Goal: Task Accomplishment & Management: Manage account settings

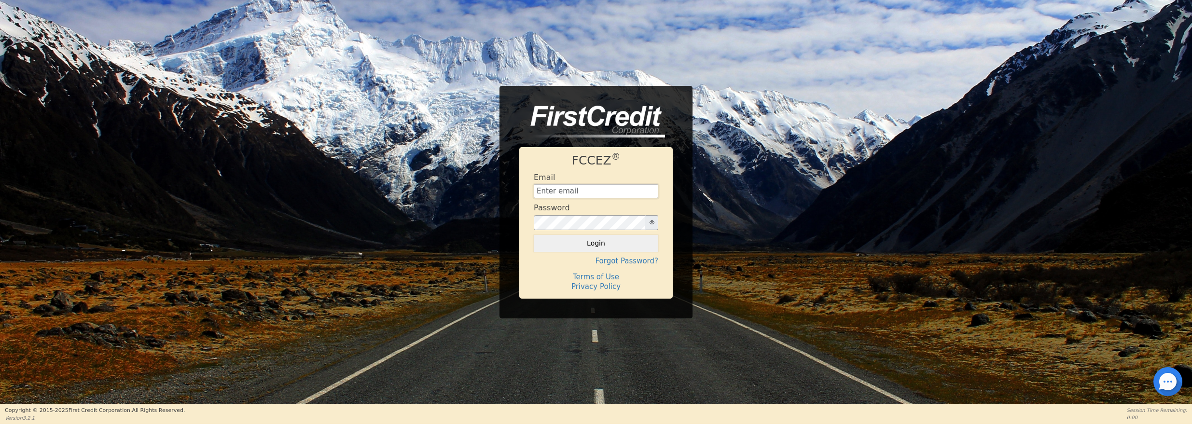
type input "[EMAIL_ADDRESS][DOMAIN_NAME]"
click at [596, 243] on button "Login" at bounding box center [596, 243] width 125 height 16
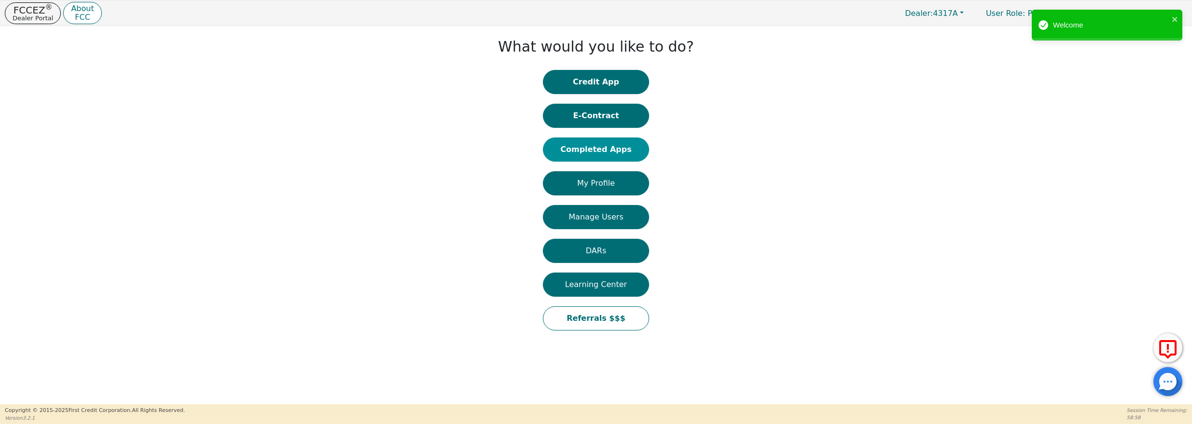
click at [608, 150] on button "Completed Apps" at bounding box center [596, 150] width 106 height 24
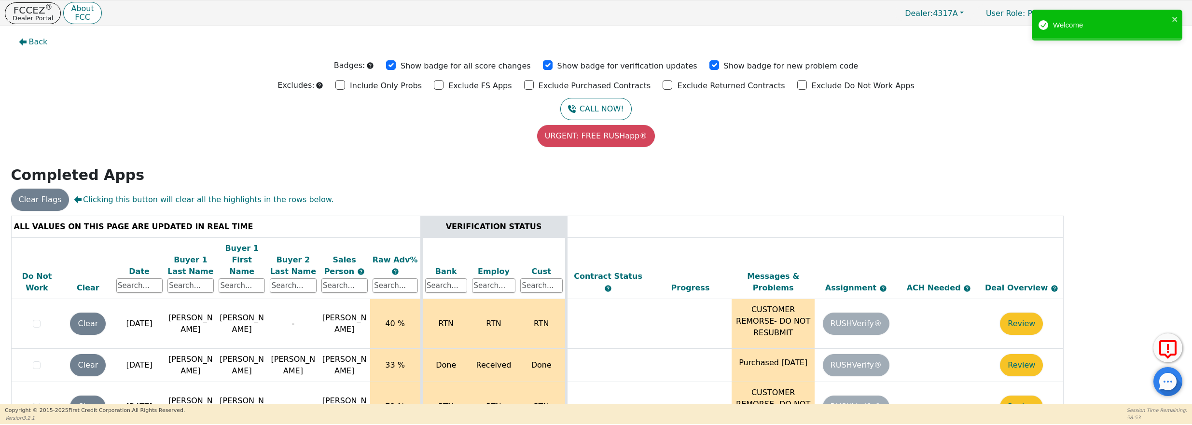
click at [140, 266] on div "Date" at bounding box center [139, 272] width 46 height 12
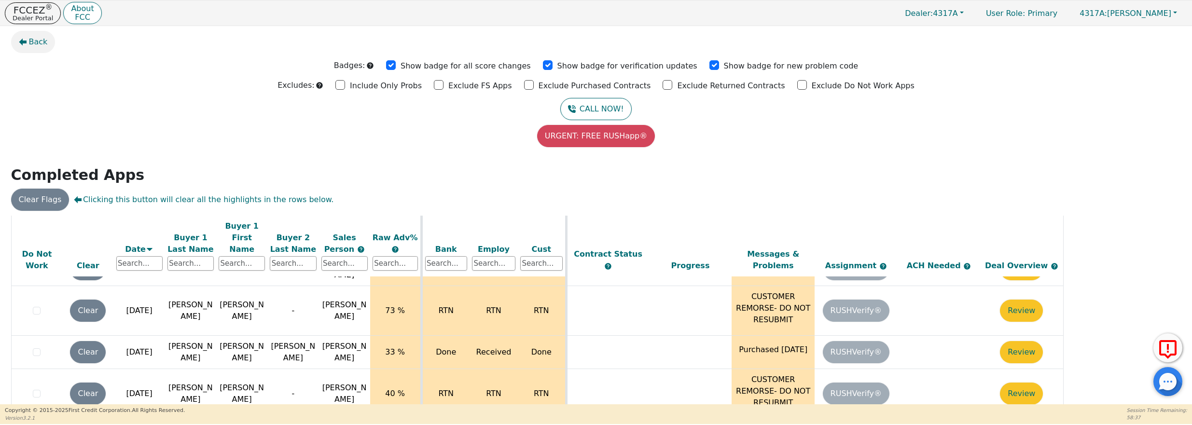
click at [33, 39] on span "Back" at bounding box center [38, 42] width 19 height 12
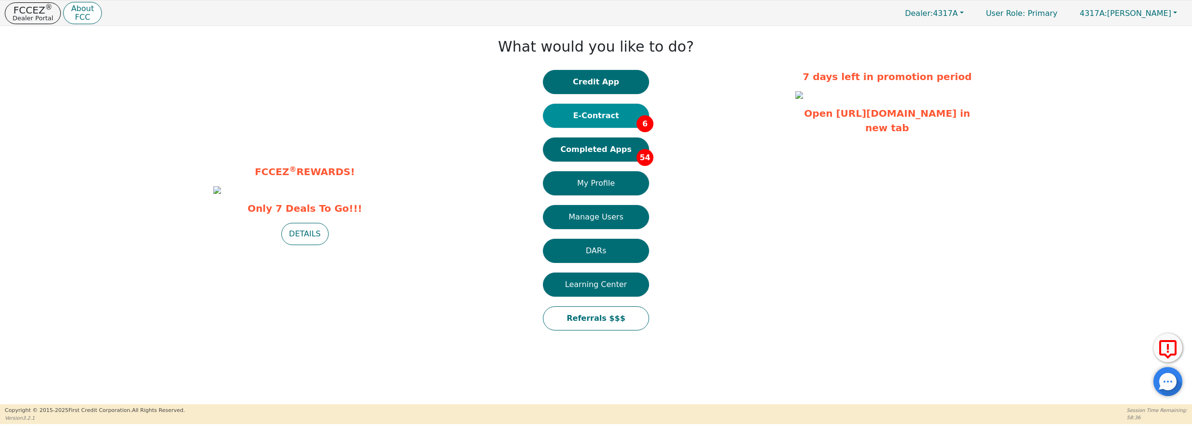
click at [633, 114] on button "E-Contract 6" at bounding box center [596, 116] width 106 height 24
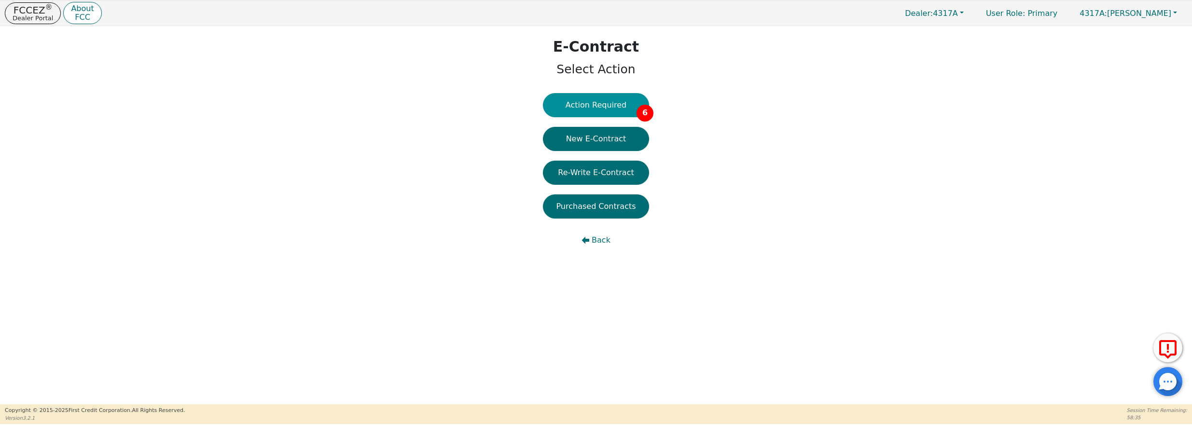
click at [609, 102] on button "Action Required 6" at bounding box center [596, 105] width 106 height 24
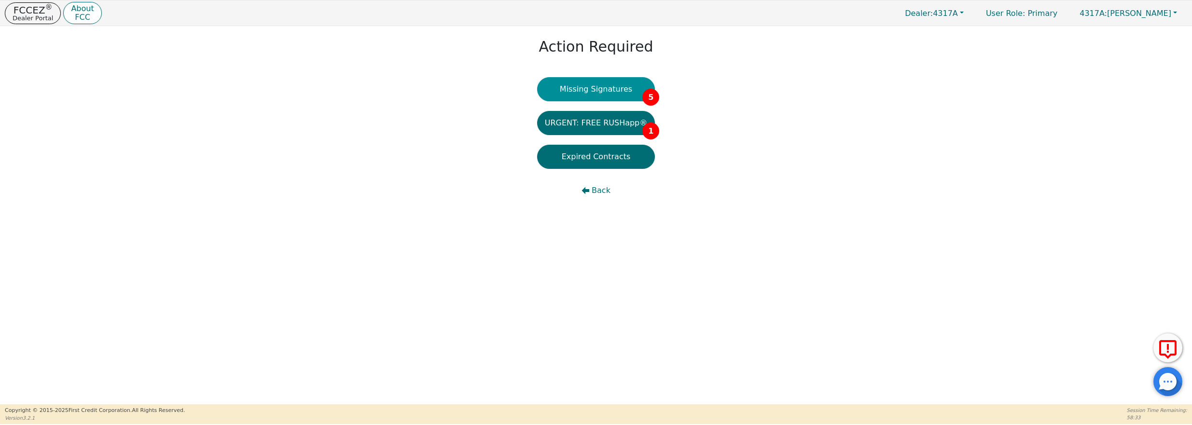
click at [612, 90] on button "Missing Signatures 5" at bounding box center [596, 89] width 118 height 24
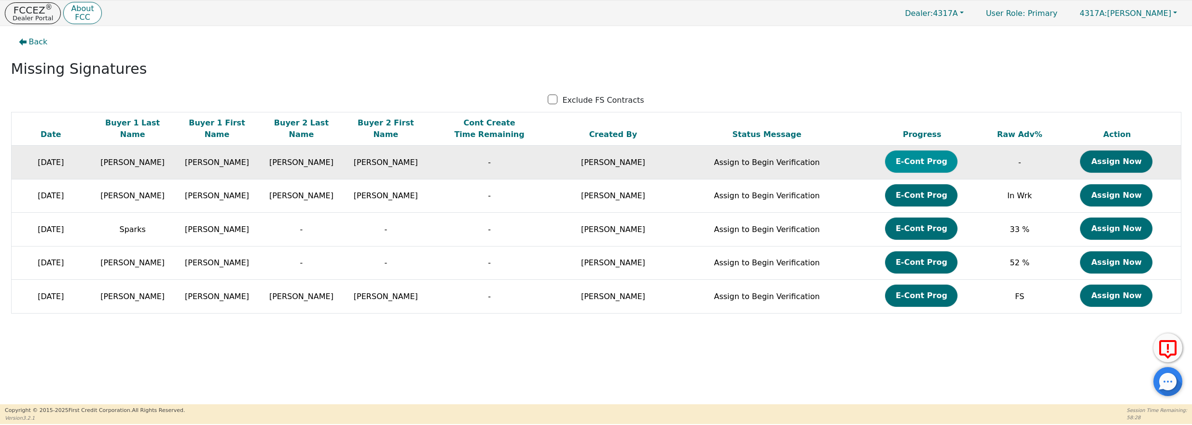
click at [932, 163] on button "E-Cont Prog" at bounding box center [921, 162] width 72 height 22
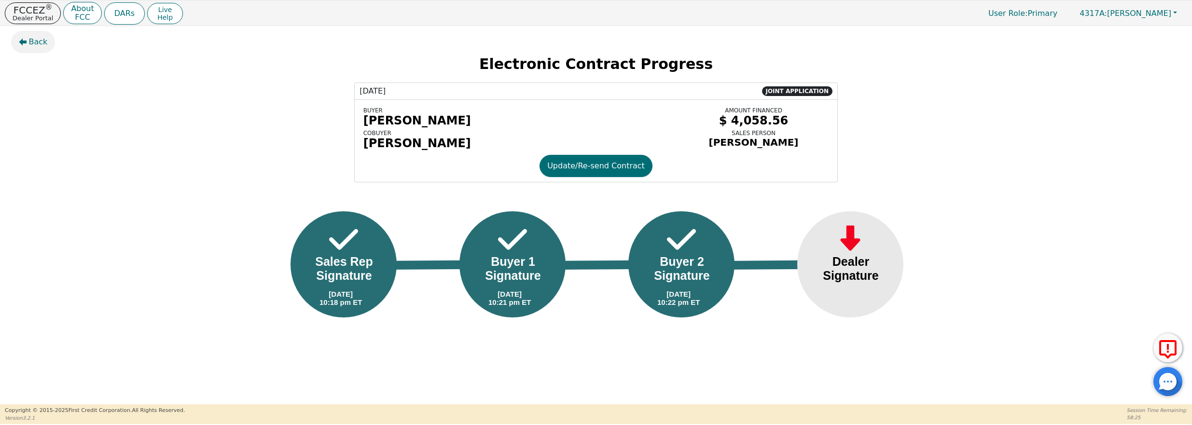
click at [29, 42] on span "Back" at bounding box center [38, 42] width 19 height 12
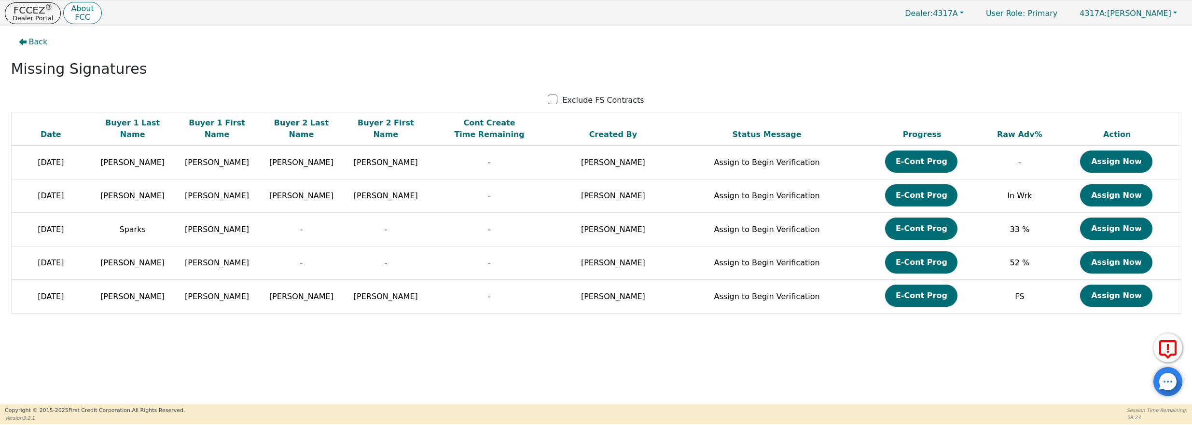
click at [912, 160] on button "E-Cont Prog" at bounding box center [921, 162] width 72 height 22
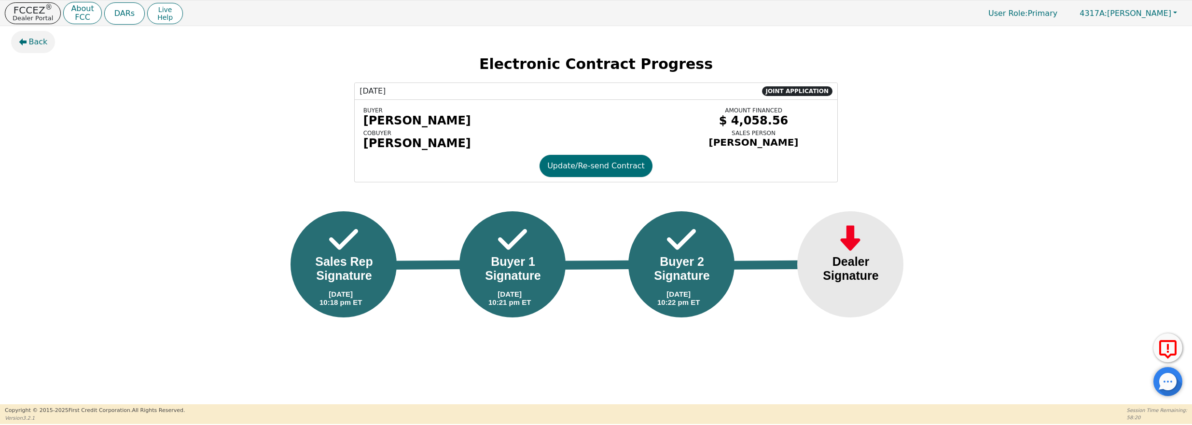
click at [37, 35] on button "Back" at bounding box center [33, 42] width 44 height 22
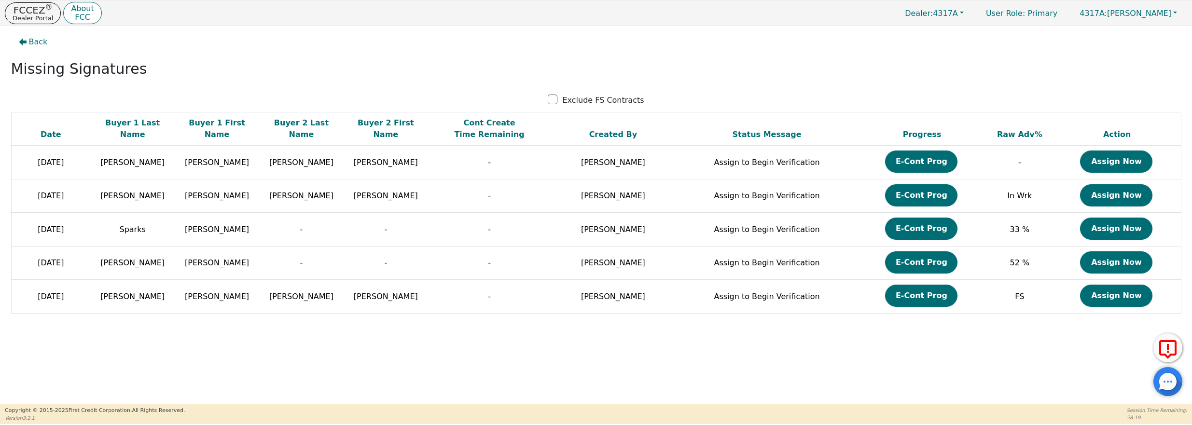
click at [1128, 160] on button "Assign Now" at bounding box center [1116, 162] width 72 height 22
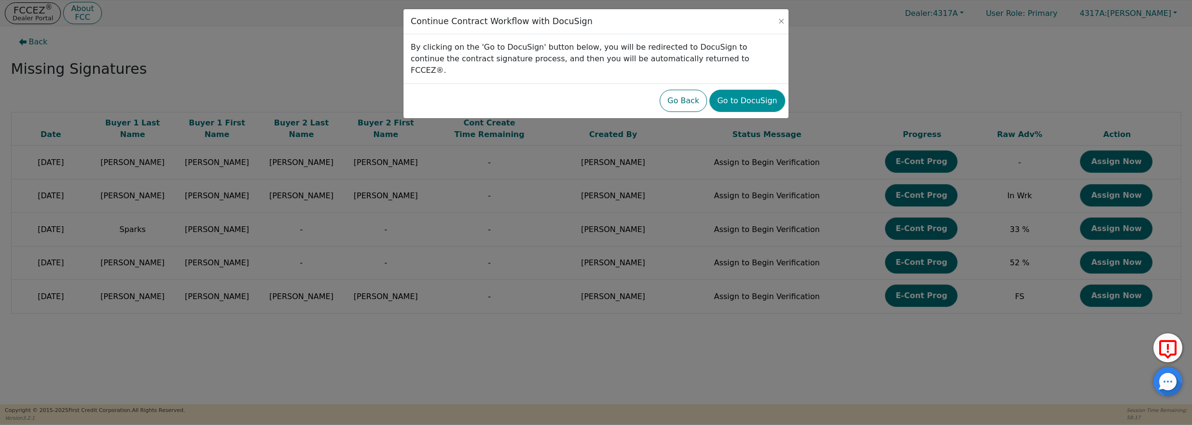
click at [761, 90] on button "Go to DocuSign" at bounding box center [747, 101] width 75 height 22
